Goal: Task Accomplishment & Management: Use online tool/utility

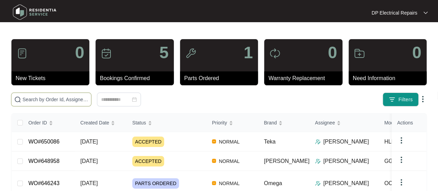
click at [63, 100] on input "text" at bounding box center [55, 100] width 66 height 8
paste input "644158"
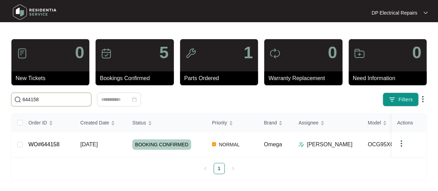
type input "644158"
click at [53, 147] on link "WO#644158" at bounding box center [43, 144] width 31 height 6
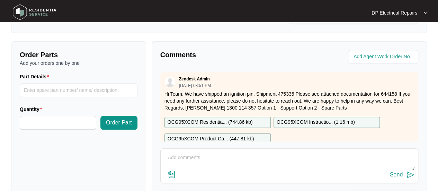
scroll to position [277, 0]
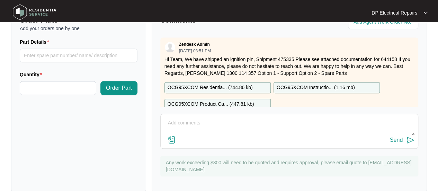
click at [200, 130] on textarea at bounding box center [289, 126] width 250 height 18
paste textarea "[STREET_ADDRESS]"
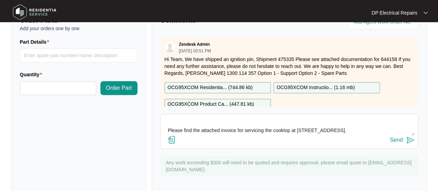
scroll to position [28, 0]
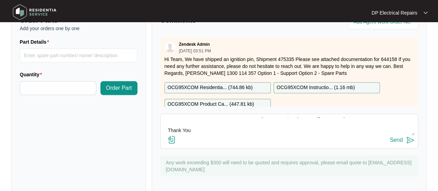
type textarea "Hi Team, Please find the attached invoice for servicing the cooktop at [STREET_…"
click at [270, 142] on div "Send" at bounding box center [289, 139] width 250 height 9
click at [174, 140] on img at bounding box center [171, 139] width 8 height 8
click at [0, 0] on input "file" at bounding box center [0, 0] width 0 height 0
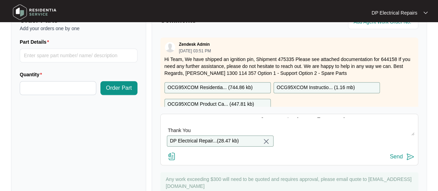
click at [409, 160] on img at bounding box center [410, 156] width 8 height 8
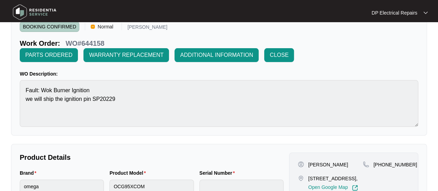
scroll to position [0, 0]
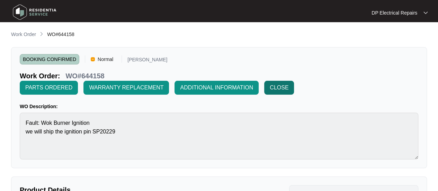
click at [286, 87] on span "CLOSE" at bounding box center [279, 87] width 19 height 8
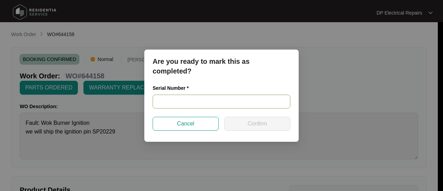
click at [198, 101] on input "text" at bounding box center [222, 101] width 138 height 14
paste input "23310985"
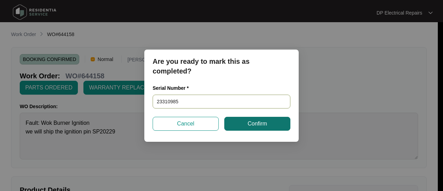
type input "23310985"
click at [246, 122] on button "Confirm" at bounding box center [257, 124] width 66 height 14
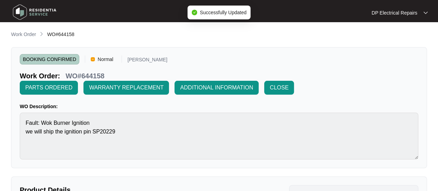
type input "23310985"
